Goal: Task Accomplishment & Management: Use online tool/utility

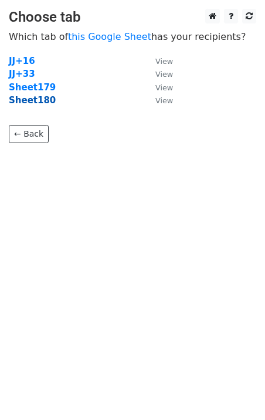
click at [34, 101] on strong "Sheet180" at bounding box center [32, 100] width 47 height 11
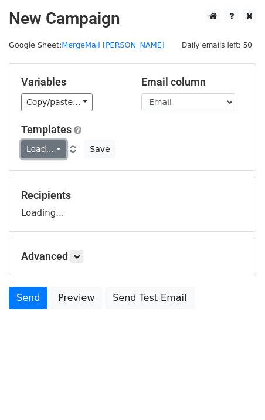
click at [51, 152] on link "Load..." at bounding box center [43, 149] width 45 height 18
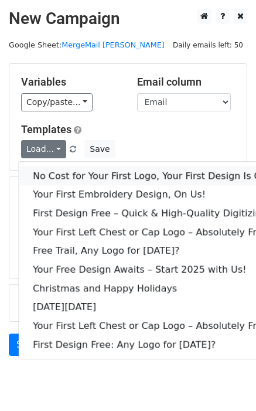
click at [80, 181] on link "No Cost for Your First Logo, Your First Design Is On Us!" at bounding box center [159, 176] width 281 height 19
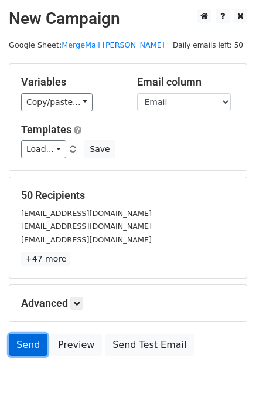
click at [22, 347] on link "Send" at bounding box center [28, 345] width 39 height 22
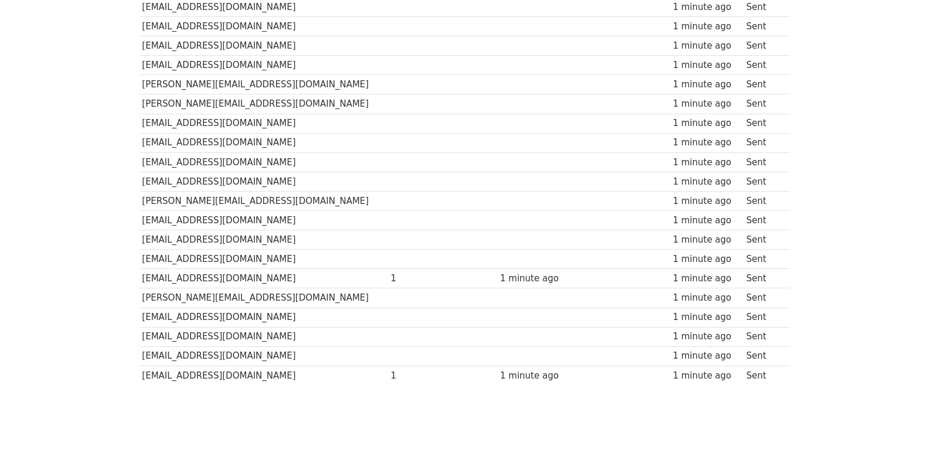
scroll to position [816, 0]
